Goal: Find contact information: Find contact information

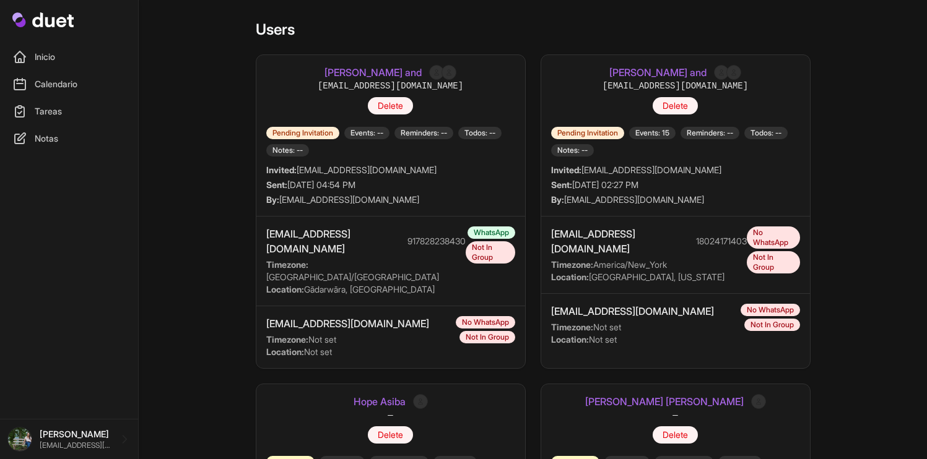
click at [680, 67] on link "[PERSON_NAME] and" at bounding box center [657, 72] width 97 height 15
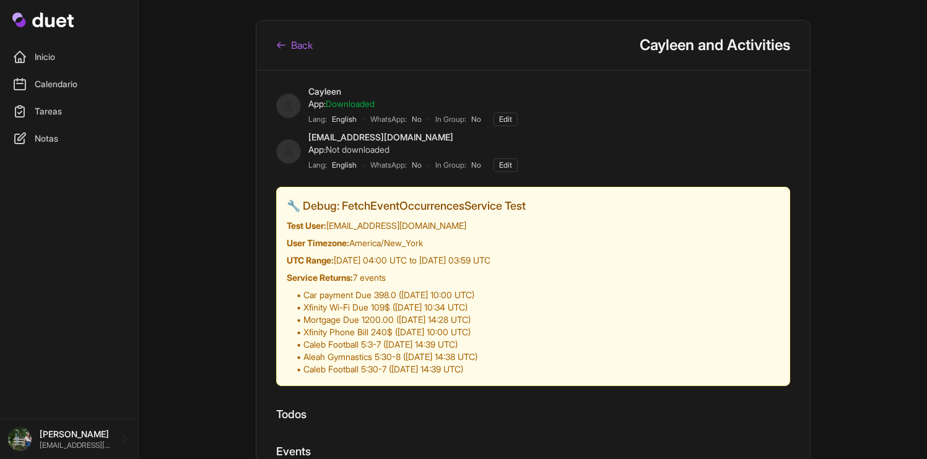
click at [356, 139] on div "[EMAIL_ADDRESS][DOMAIN_NAME]" at bounding box center [412, 137] width 209 height 12
copy div "[EMAIL_ADDRESS][DOMAIN_NAME]"
click at [295, 32] on div "Back Cayleen and Activities" at bounding box center [532, 45] width 553 height 50
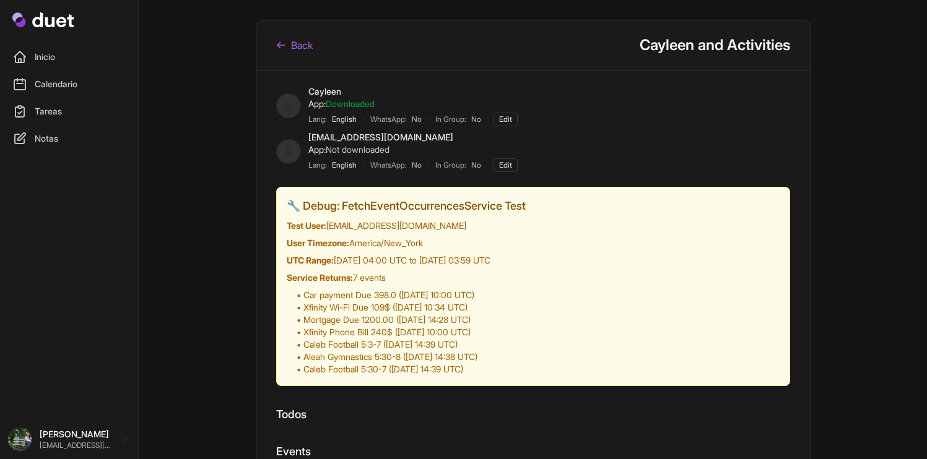
click at [297, 45] on link "Back" at bounding box center [294, 45] width 37 height 15
